Goal: Navigation & Orientation: Find specific page/section

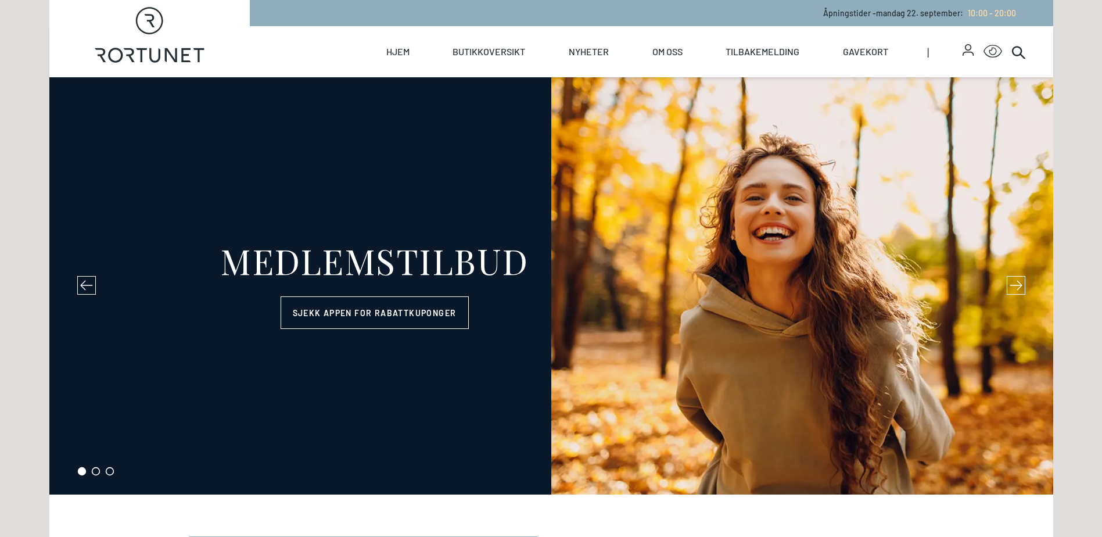
select select "NO"
drag, startPoint x: 0, startPoint y: 0, endPoint x: 298, endPoint y: 48, distance: 301.3
click at [298, 48] on div "Hjem Butikkoversikt Butikker Servering Helse Oversiktskart Nyheter Nyheter Arra…" at bounding box center [637, 51] width 775 height 51
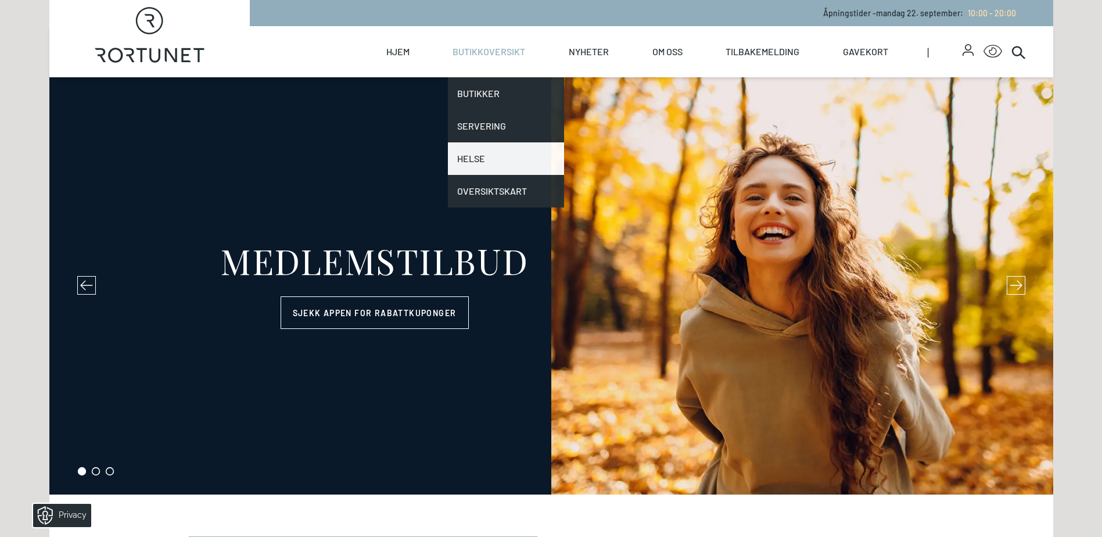
click at [500, 162] on link "Helse" at bounding box center [506, 158] width 116 height 33
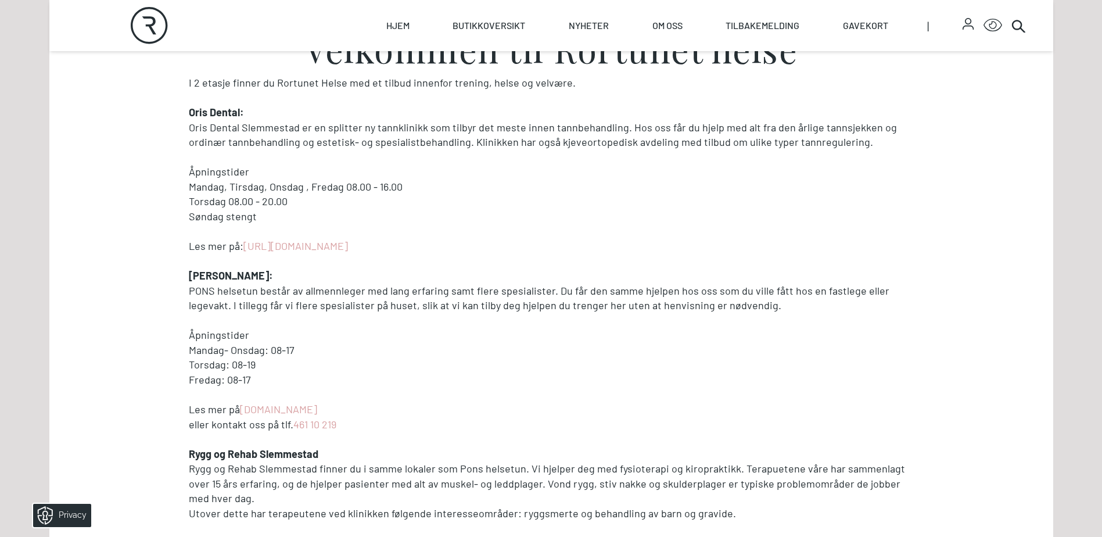
scroll to position [193, 0]
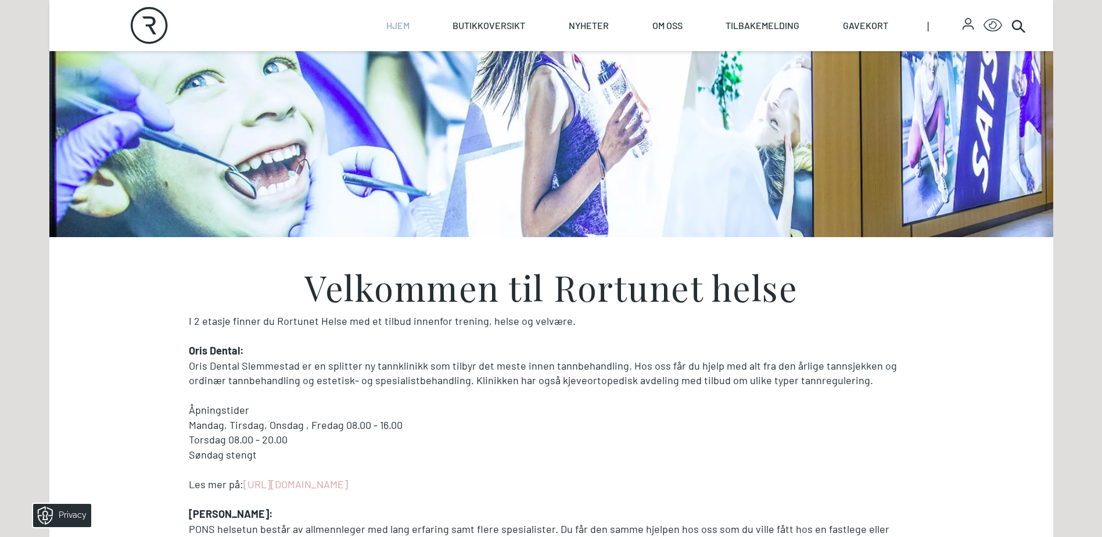
click at [404, 23] on link "Hjem" at bounding box center [397, 25] width 23 height 51
select select "NO"
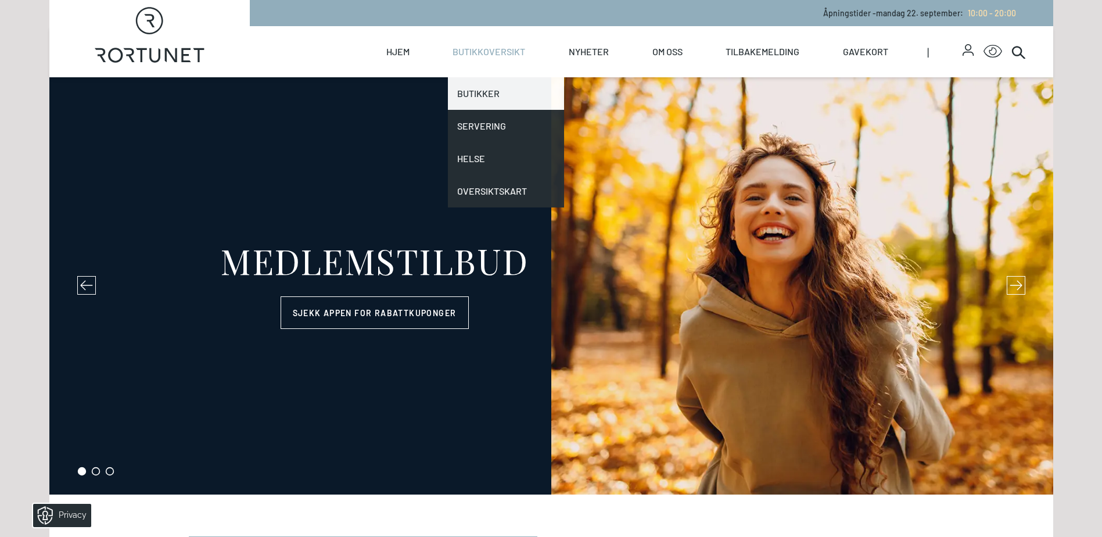
click at [486, 92] on link "Butikker" at bounding box center [506, 93] width 116 height 33
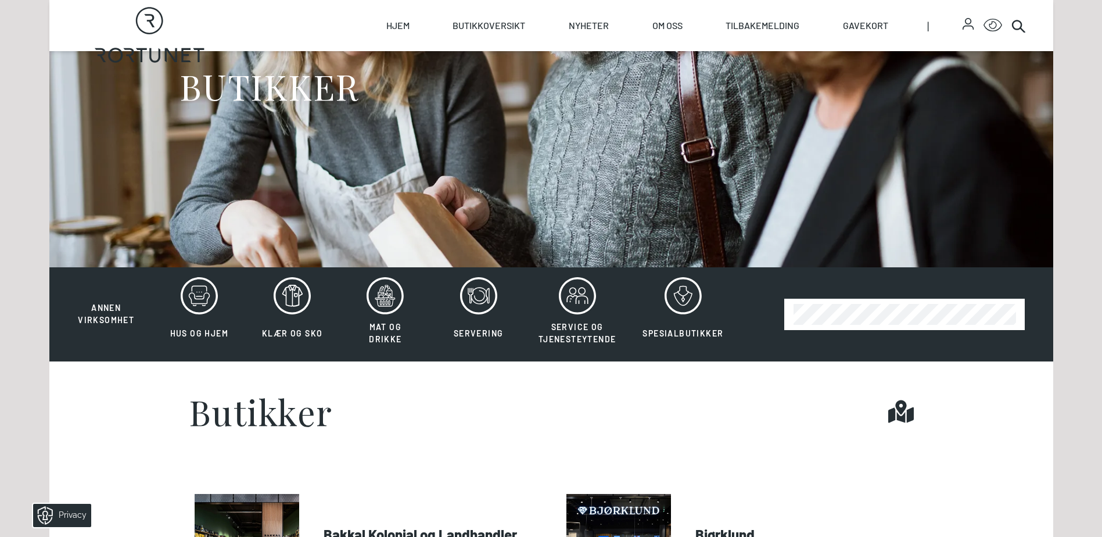
scroll to position [193, 0]
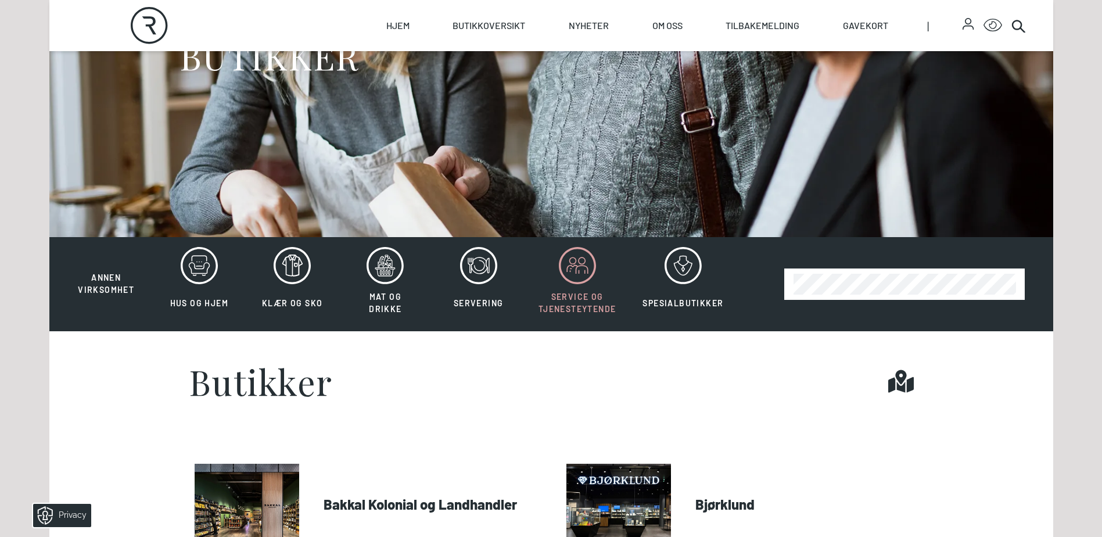
click at [576, 277] on icon at bounding box center [577, 265] width 37 height 37
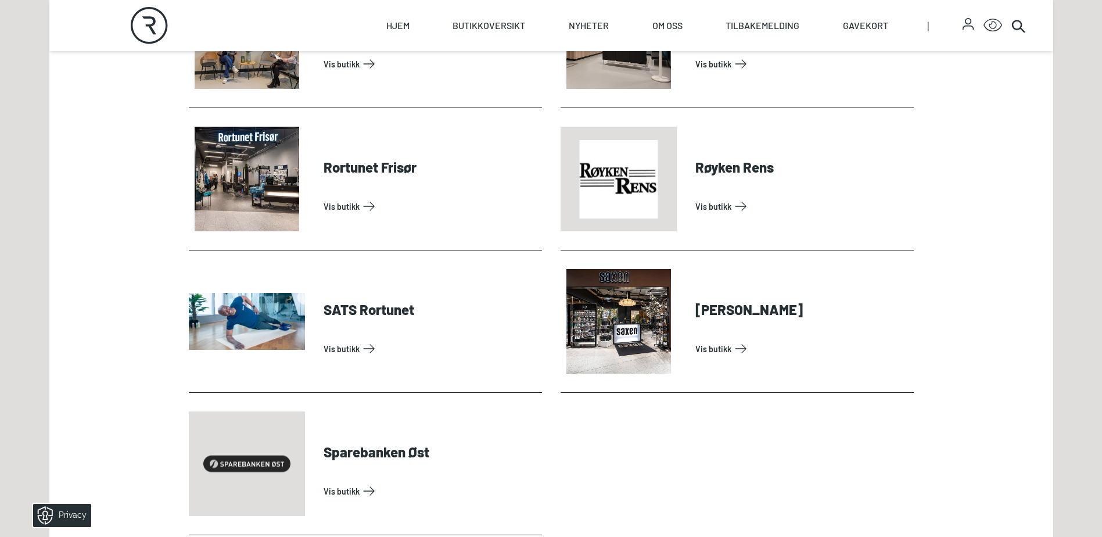
scroll to position [969, 0]
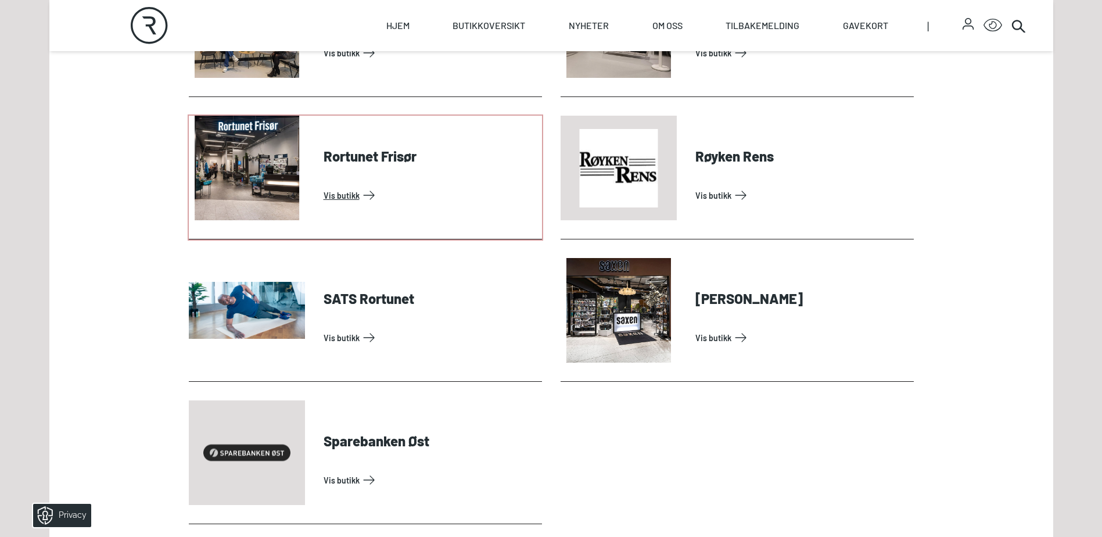
click at [370, 186] on link "Vis butikk" at bounding box center [431, 195] width 214 height 19
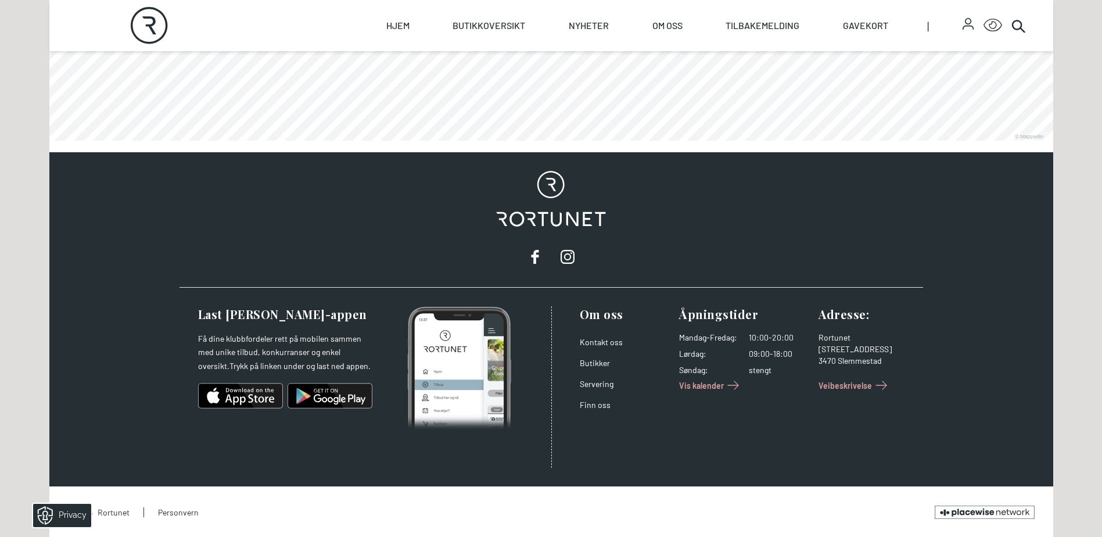
scroll to position [969, 0]
